Goal: Task Accomplishment & Management: Manage account settings

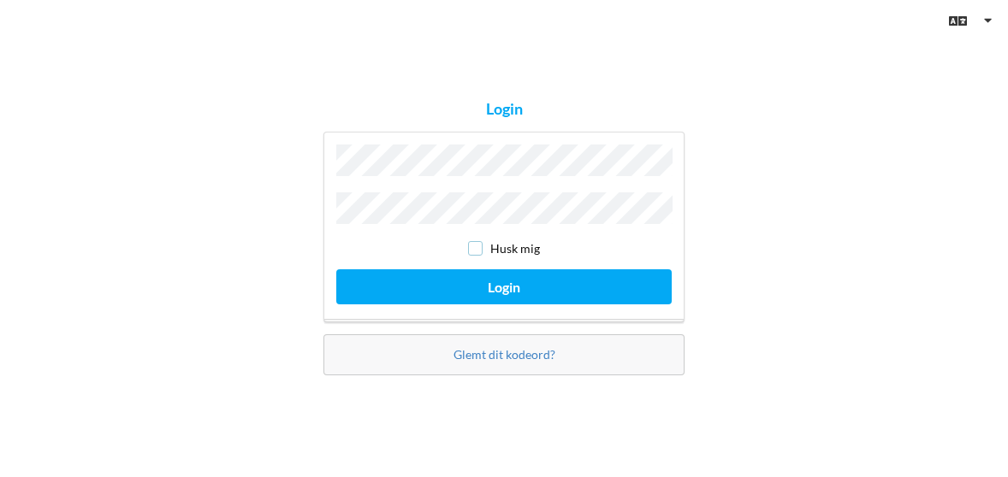
click at [474, 247] on input "checkbox" at bounding box center [475, 248] width 15 height 15
checkbox input "true"
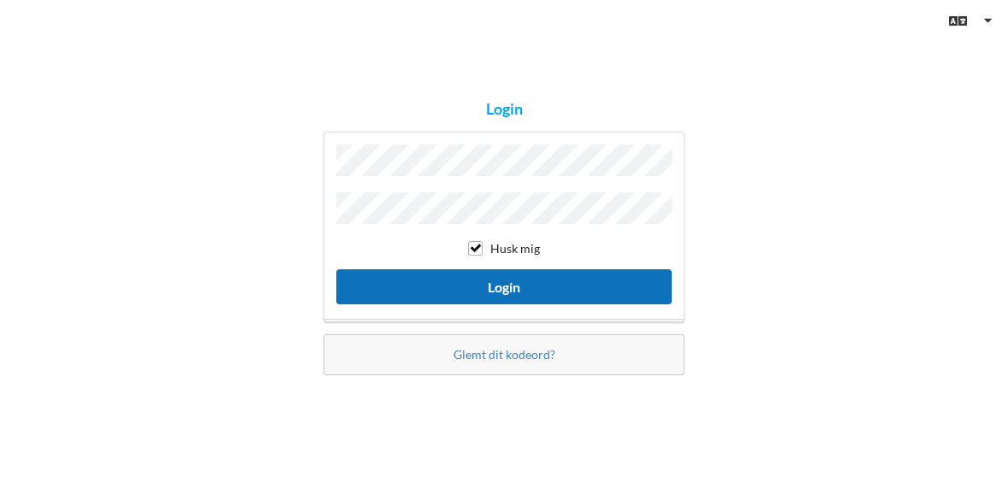
click at [475, 275] on button "Login" at bounding box center [503, 286] width 335 height 35
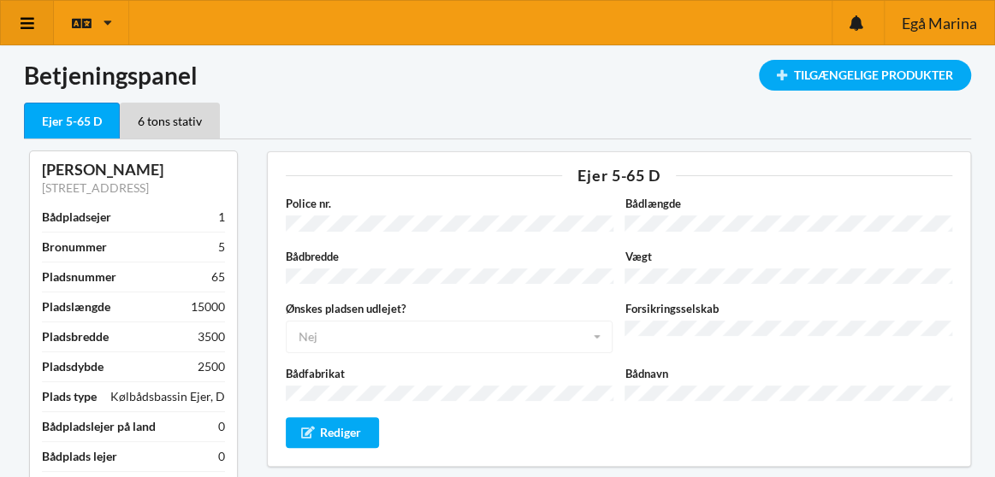
click at [24, 21] on icon at bounding box center [28, 22] width 18 height 15
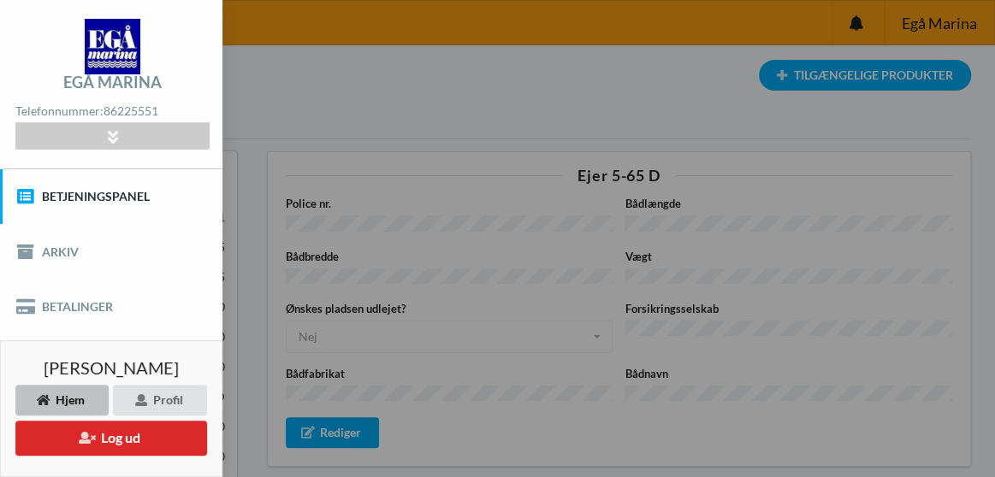
click at [24, 21] on div "Egå Marina Telefonnummer: [PHONE_NUMBER] [STREET_ADDRESS] CVR: 81912513 Email: …" at bounding box center [111, 84] width 222 height 169
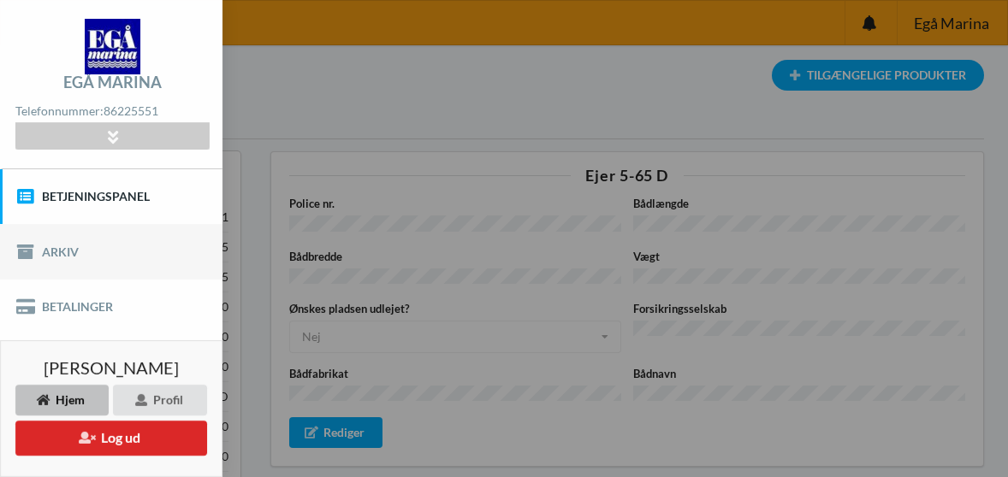
click at [141, 224] on link "Arkiv" at bounding box center [111, 251] width 222 height 55
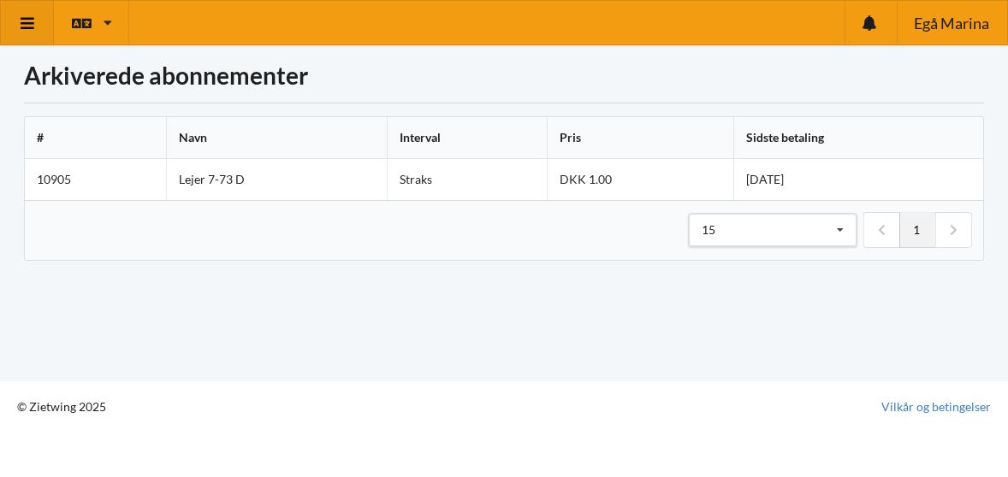
click at [26, 21] on icon at bounding box center [28, 22] width 18 height 15
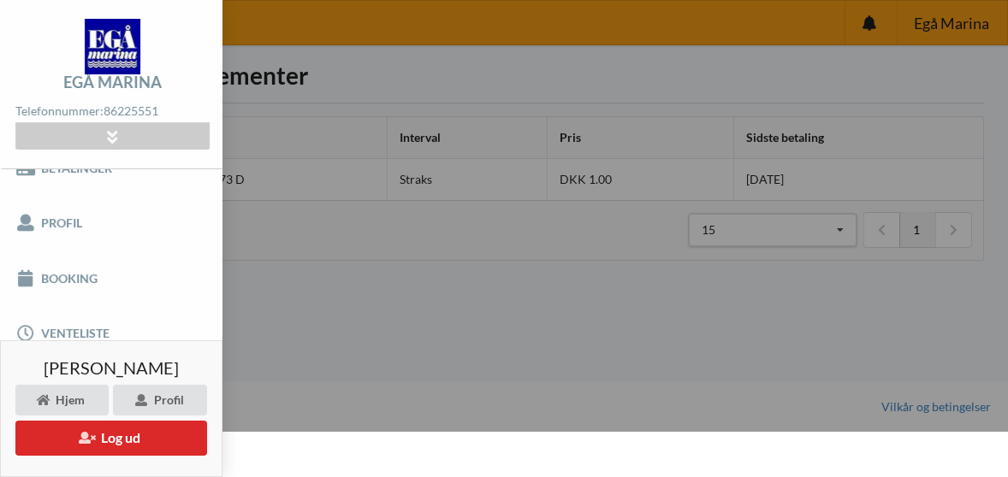
scroll to position [174, 0]
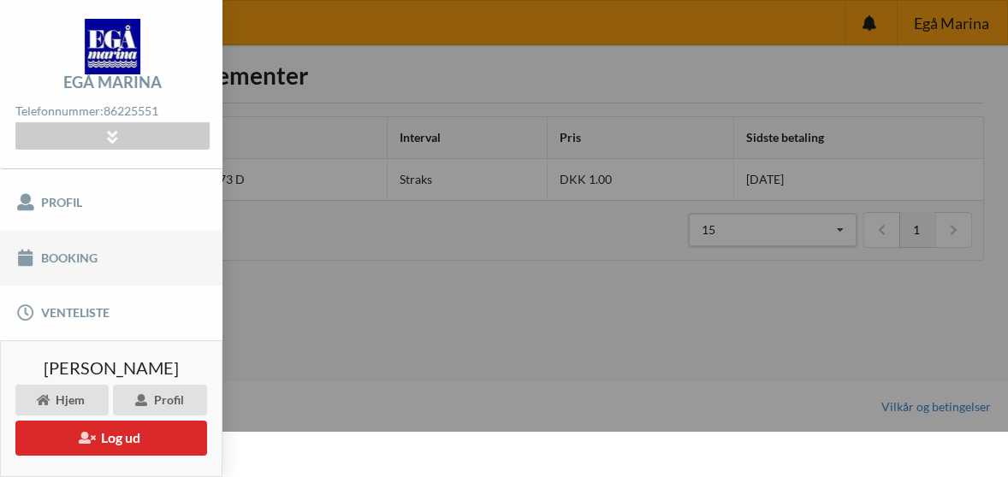
click at [82, 241] on link "Booking" at bounding box center [111, 257] width 222 height 55
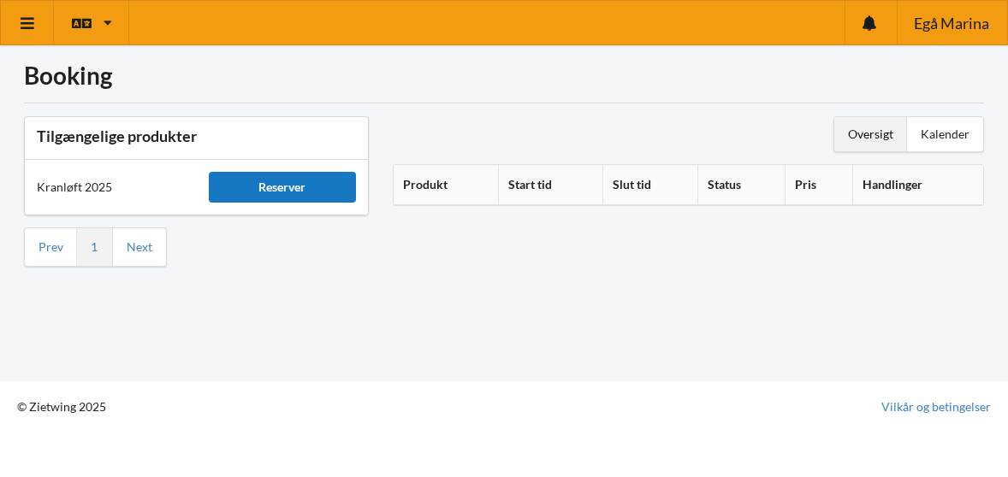
click at [279, 186] on div "Reserver" at bounding box center [283, 187] width 148 height 31
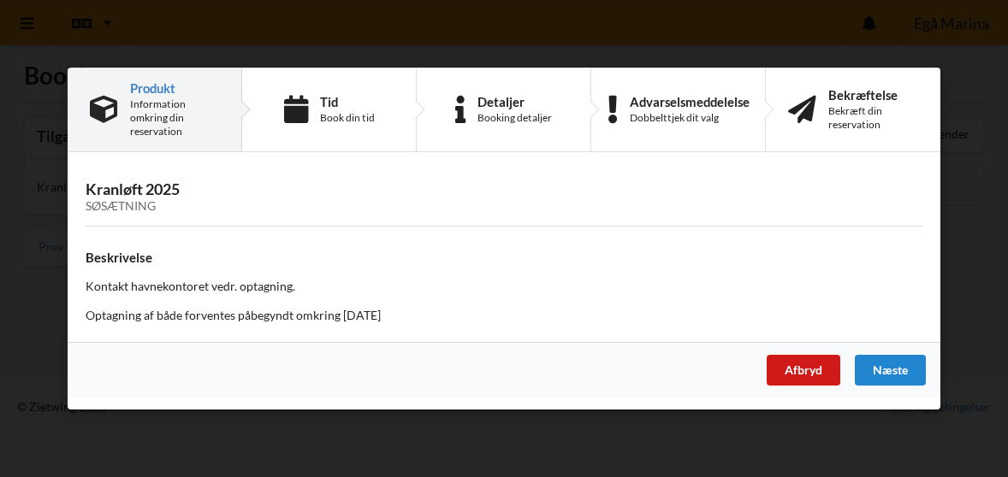
click at [780, 363] on div "Afbryd" at bounding box center [803, 370] width 74 height 31
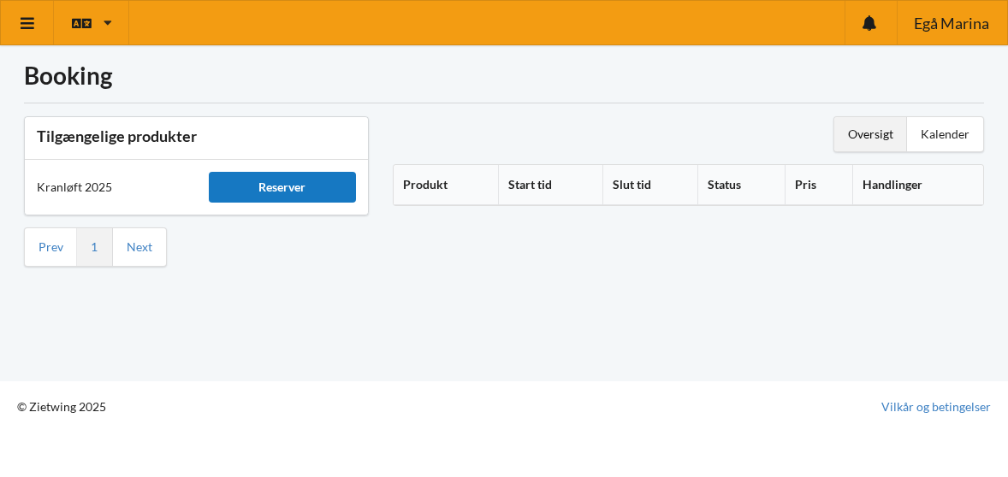
click at [274, 184] on div "Reserver" at bounding box center [283, 187] width 148 height 31
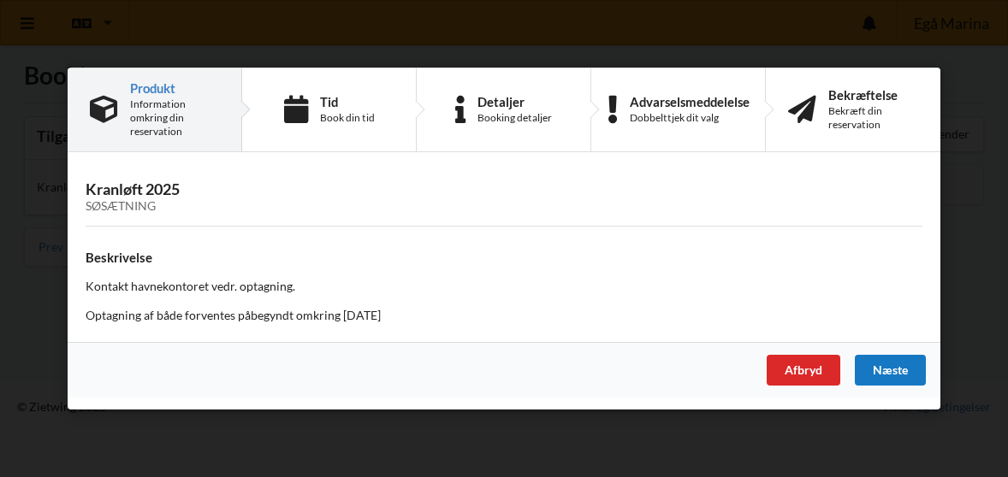
click at [884, 372] on div "Næste" at bounding box center [890, 370] width 71 height 31
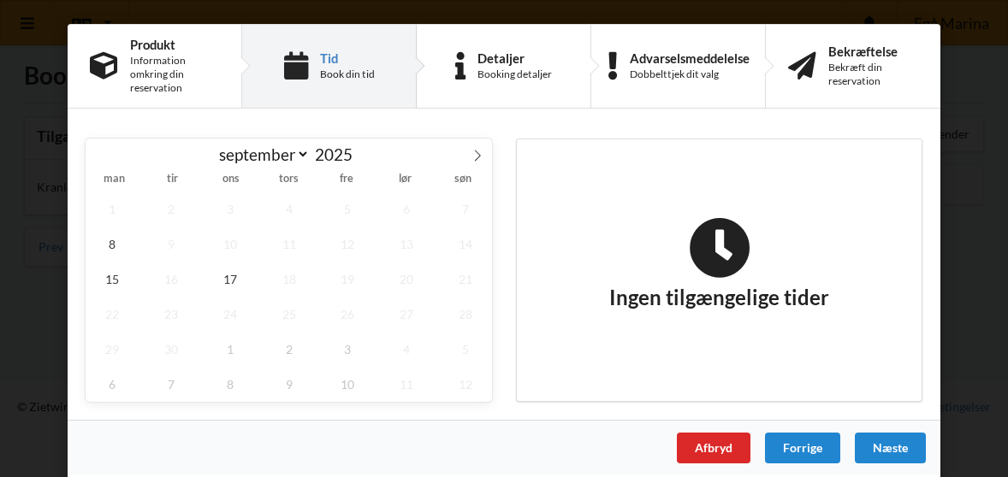
click at [470, 110] on div "Produkt Information omkring din reservation Tid Book din tid Detaljer Booking d…" at bounding box center [504, 256] width 872 height 464
click at [476, 154] on icon at bounding box center [477, 156] width 12 height 12
click at [95, 155] on icon at bounding box center [100, 156] width 12 height 12
click at [471, 157] on icon at bounding box center [477, 156] width 12 height 12
select select "9"
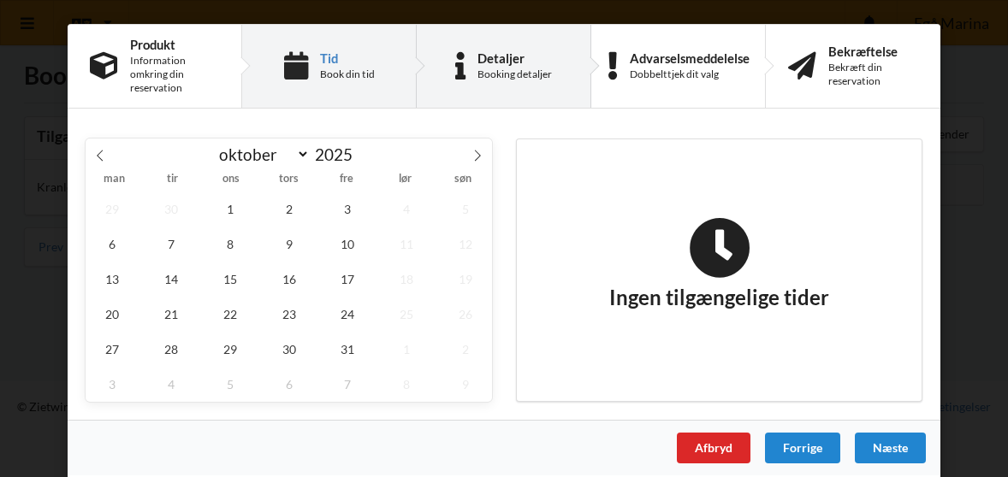
click at [472, 66] on div "Detaljer Booking detaljer" at bounding box center [504, 66] width 174 height 83
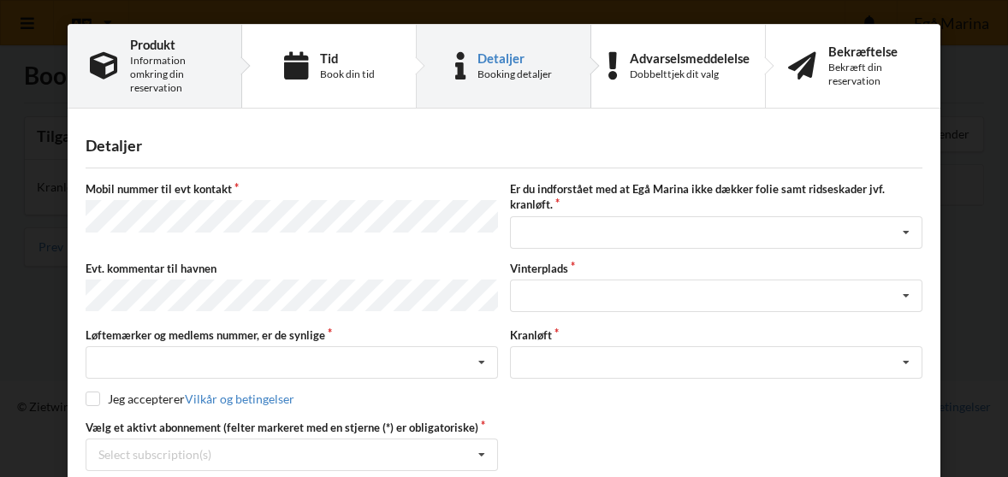
click at [142, 86] on div "Information omkring din reservation" at bounding box center [174, 74] width 89 height 41
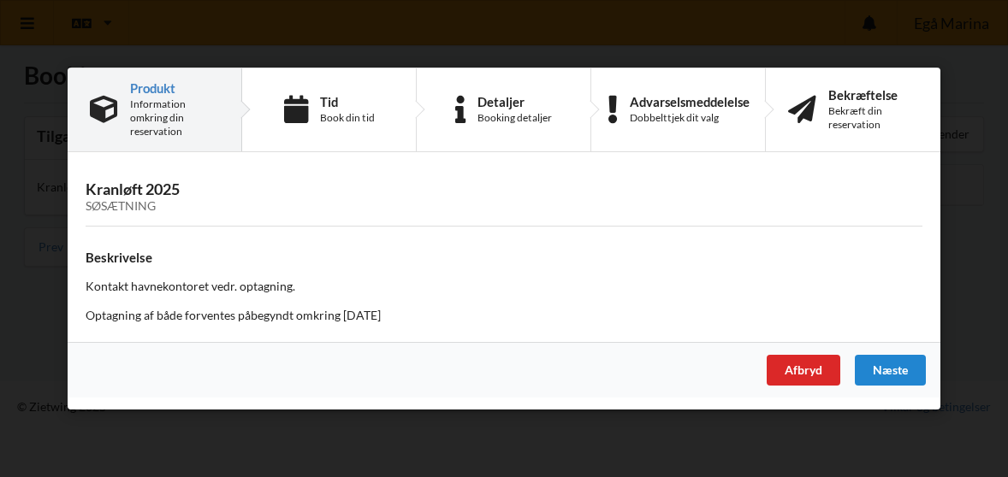
click at [128, 211] on div "Søsætning" at bounding box center [504, 206] width 837 height 15
drag, startPoint x: 128, startPoint y: 211, endPoint x: 232, endPoint y: 210, distance: 103.5
click at [232, 210] on div "Søsætning" at bounding box center [504, 206] width 837 height 15
